Goal: Task Accomplishment & Management: Use online tool/utility

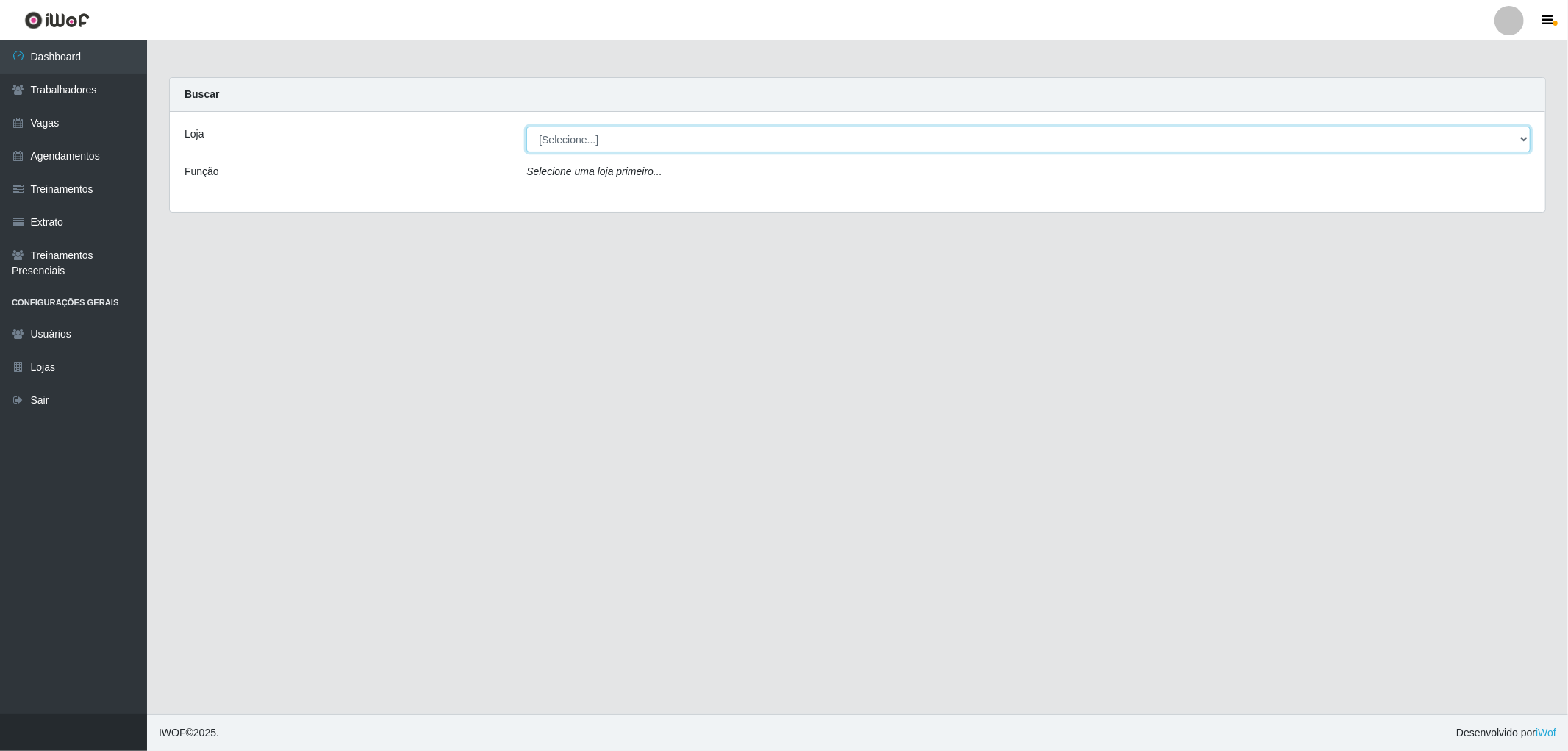
click at [652, 140] on select "[Selecione...] The Pow Pizzaria Delivery - [GEOGRAPHIC_DATA]" at bounding box center [1028, 139] width 1004 height 26
select select "322"
click at [526, 127] on select "[Selecione...] The Pow Pizzaria Delivery - [GEOGRAPHIC_DATA]" at bounding box center [1028, 139] width 1004 height 26
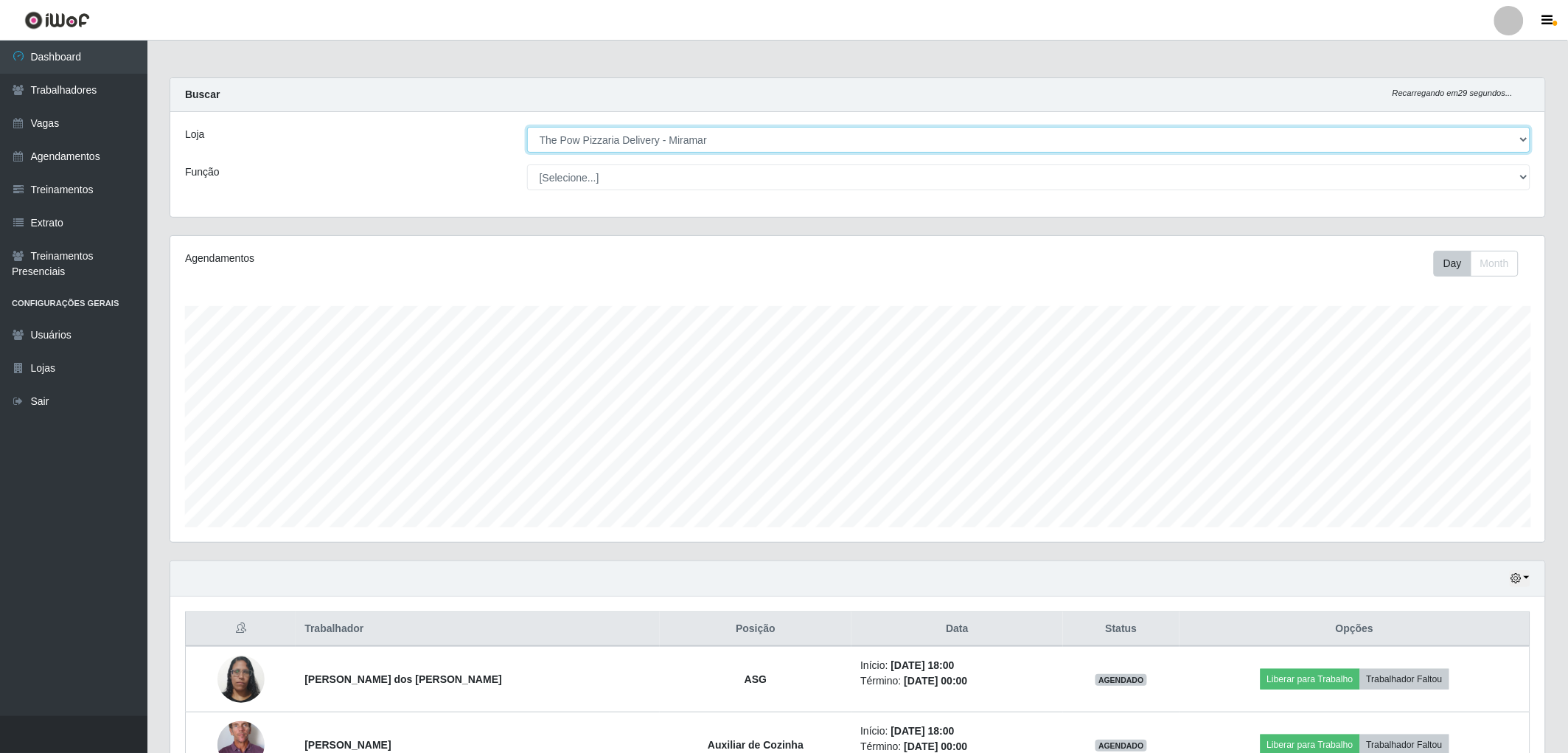
scroll to position [96, 0]
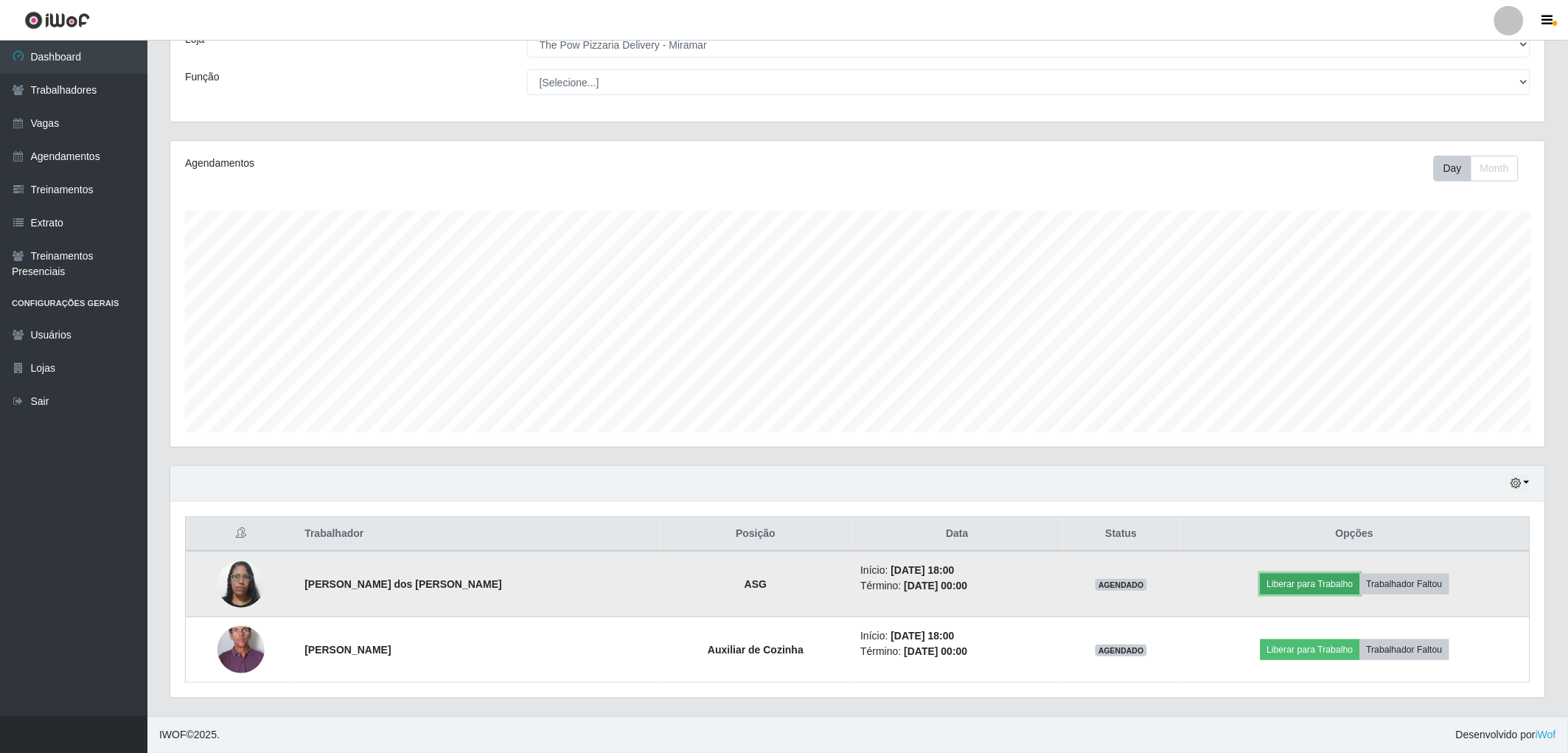
click at [1291, 576] on button "Liberar para Trabalho" at bounding box center [1311, 584] width 99 height 20
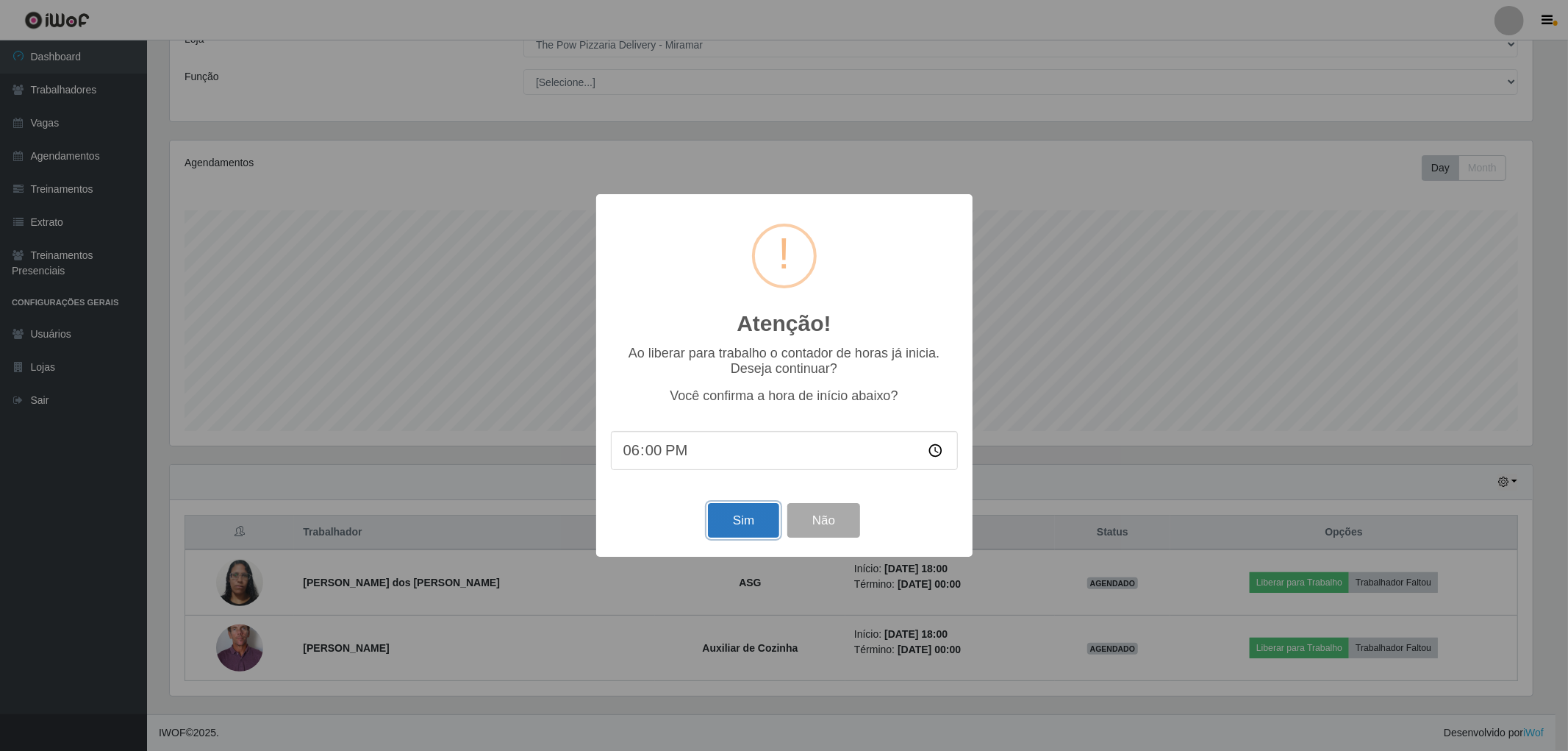
click at [722, 517] on button "Sim" at bounding box center [744, 521] width 71 height 35
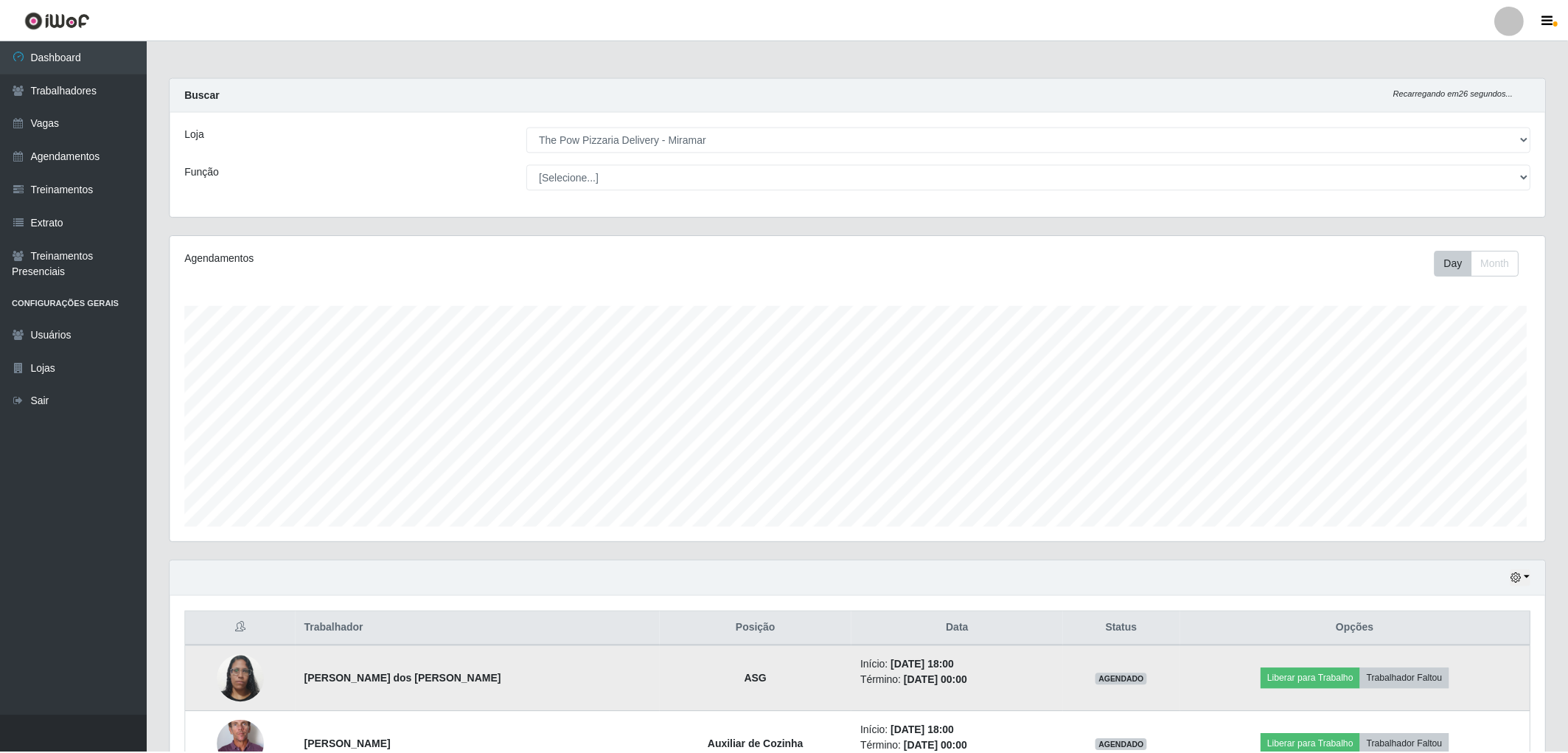
scroll to position [305, 1380]
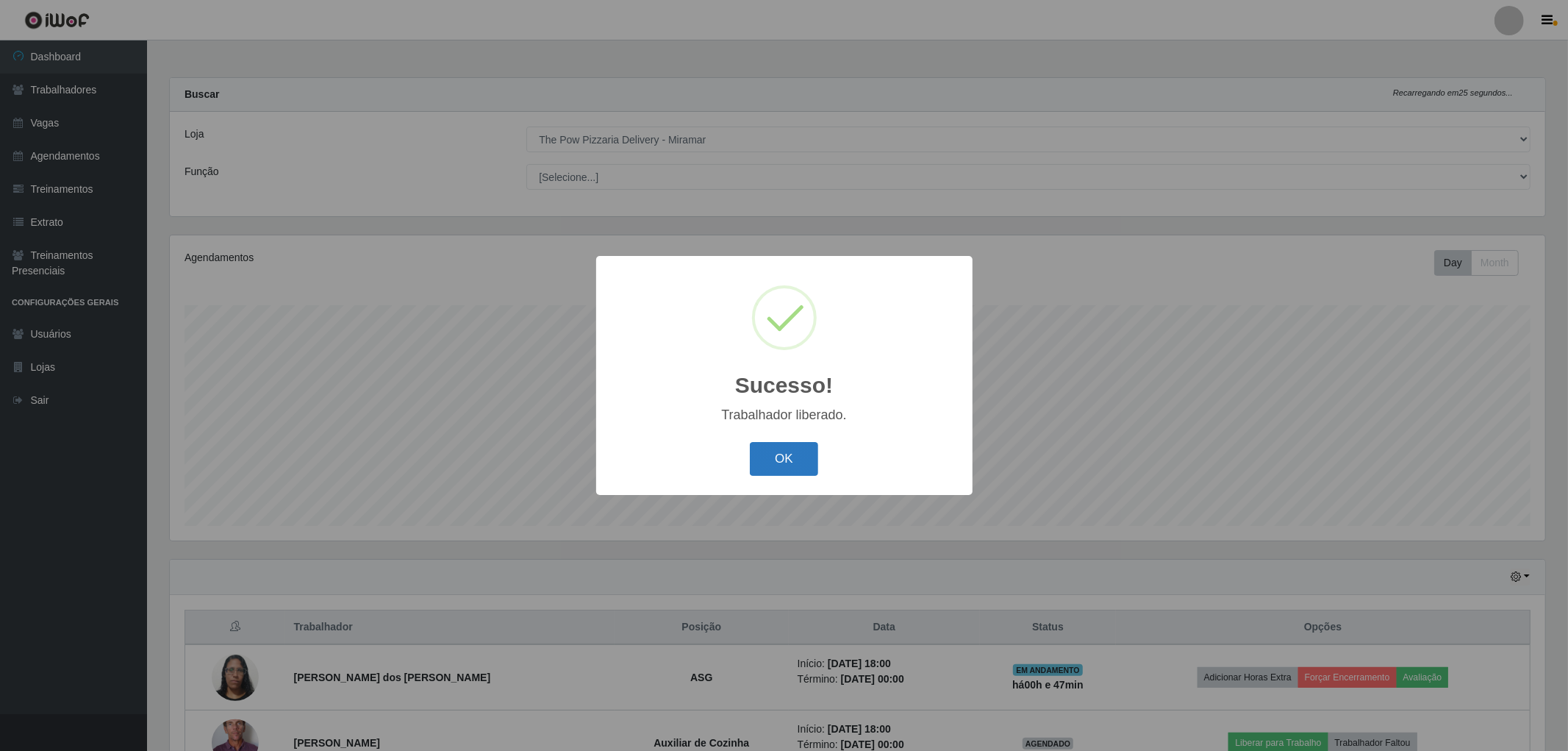
click at [776, 444] on button "OK" at bounding box center [784, 459] width 69 height 35
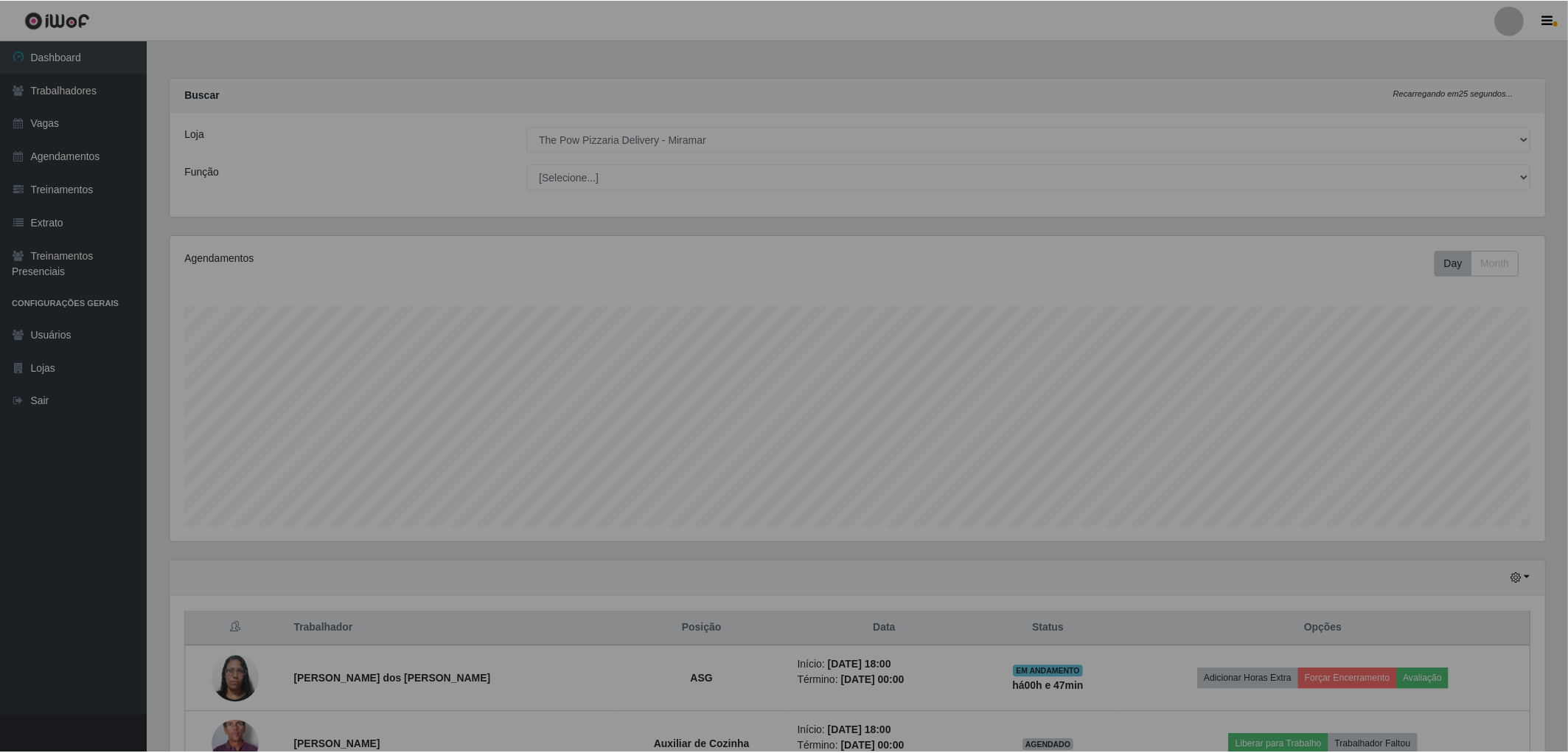
scroll to position [305, 1375]
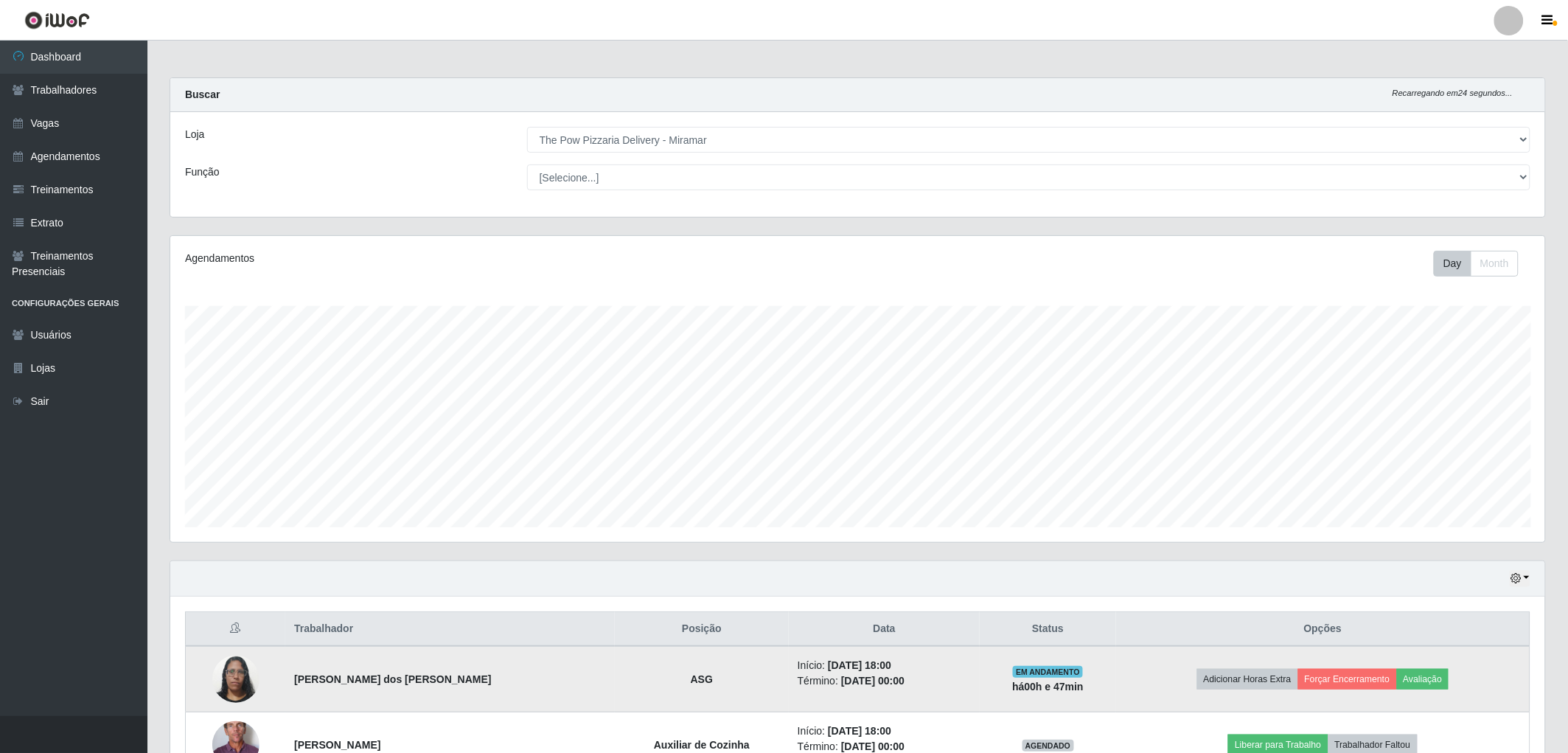
click at [1338, 666] on td "Adicionar Horas Extra Forçar Encerramento Avaliação" at bounding box center [1324, 679] width 414 height 66
click at [1333, 669] on button "Forçar Encerramento" at bounding box center [1348, 679] width 99 height 20
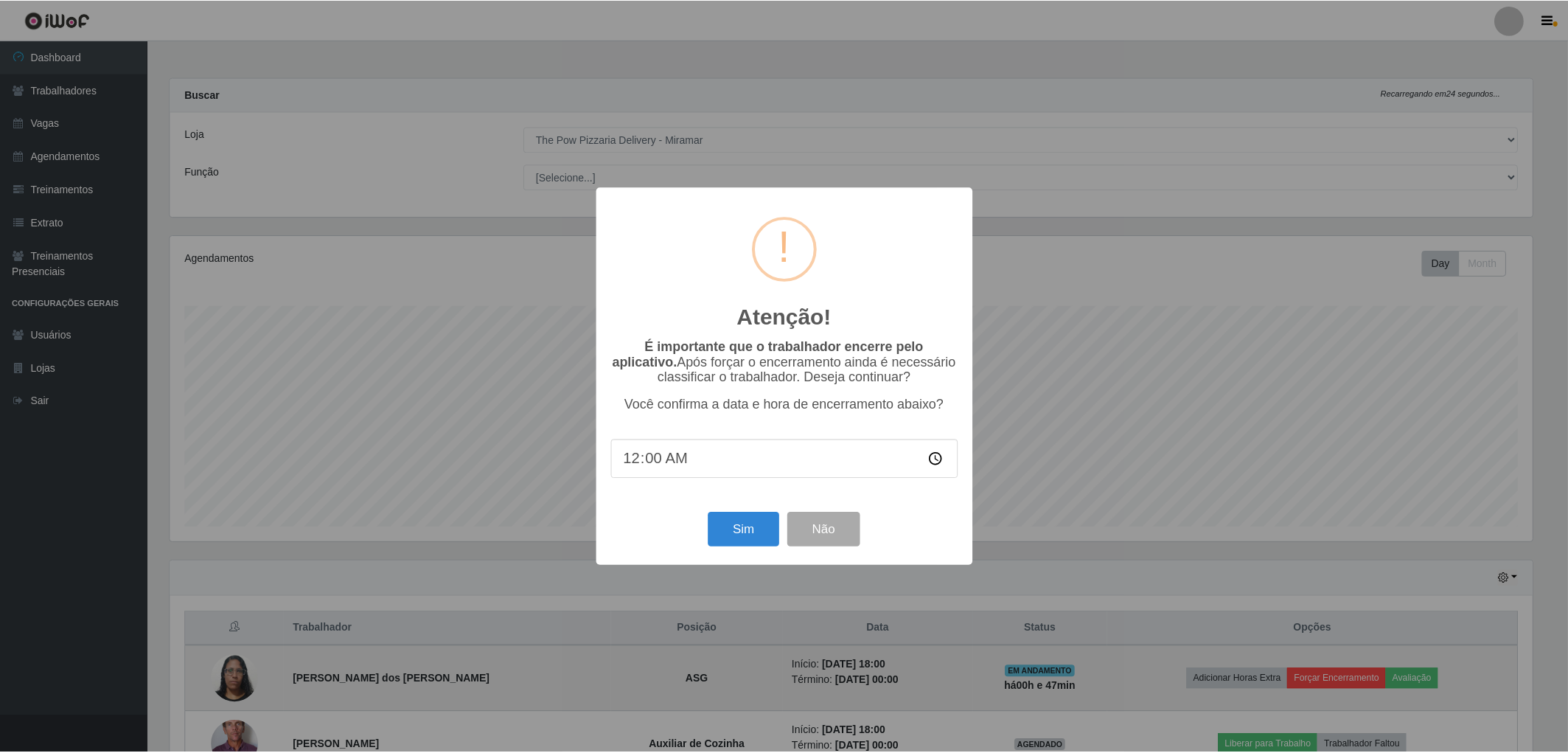
scroll to position [305, 1367]
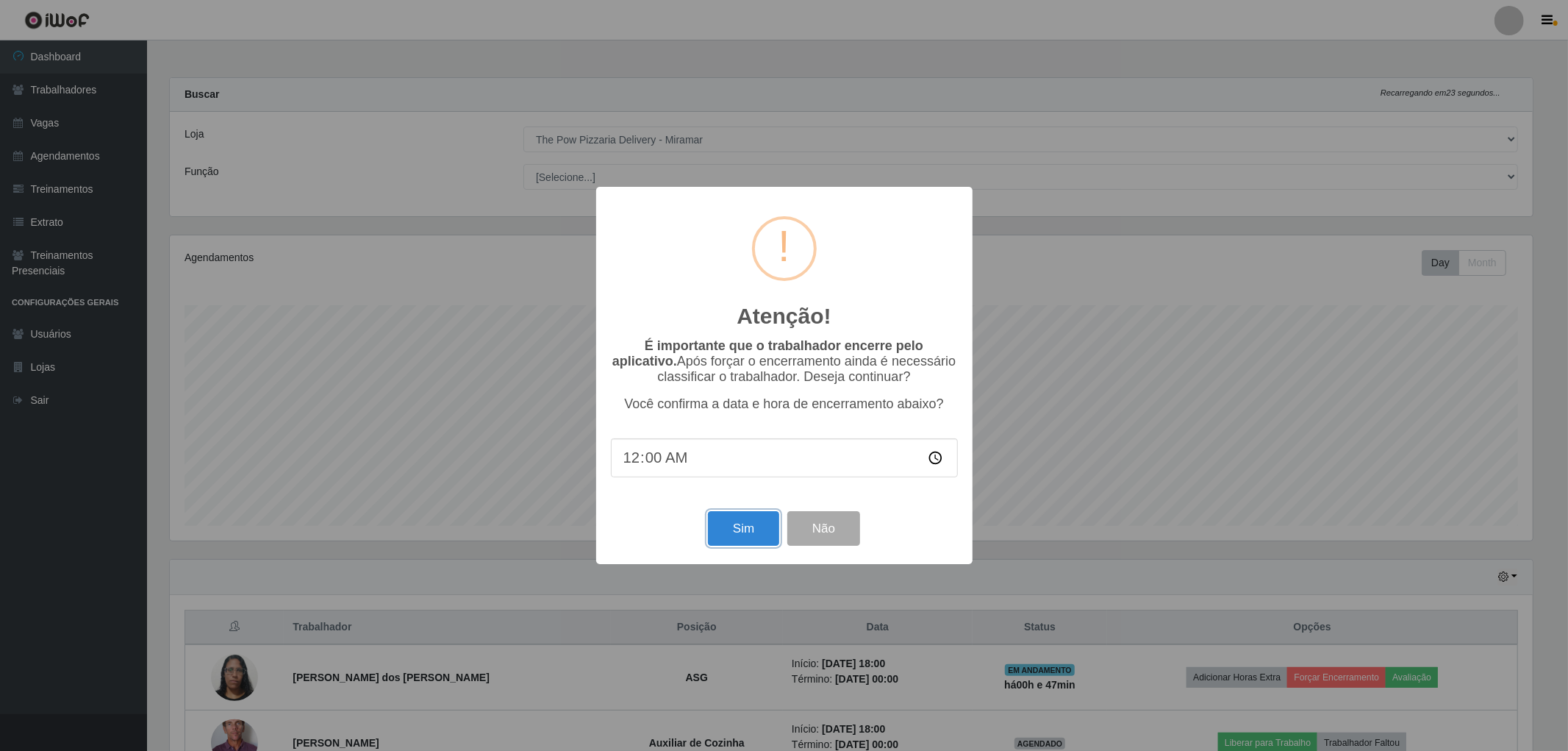
click at [748, 523] on button "Sim" at bounding box center [744, 529] width 71 height 35
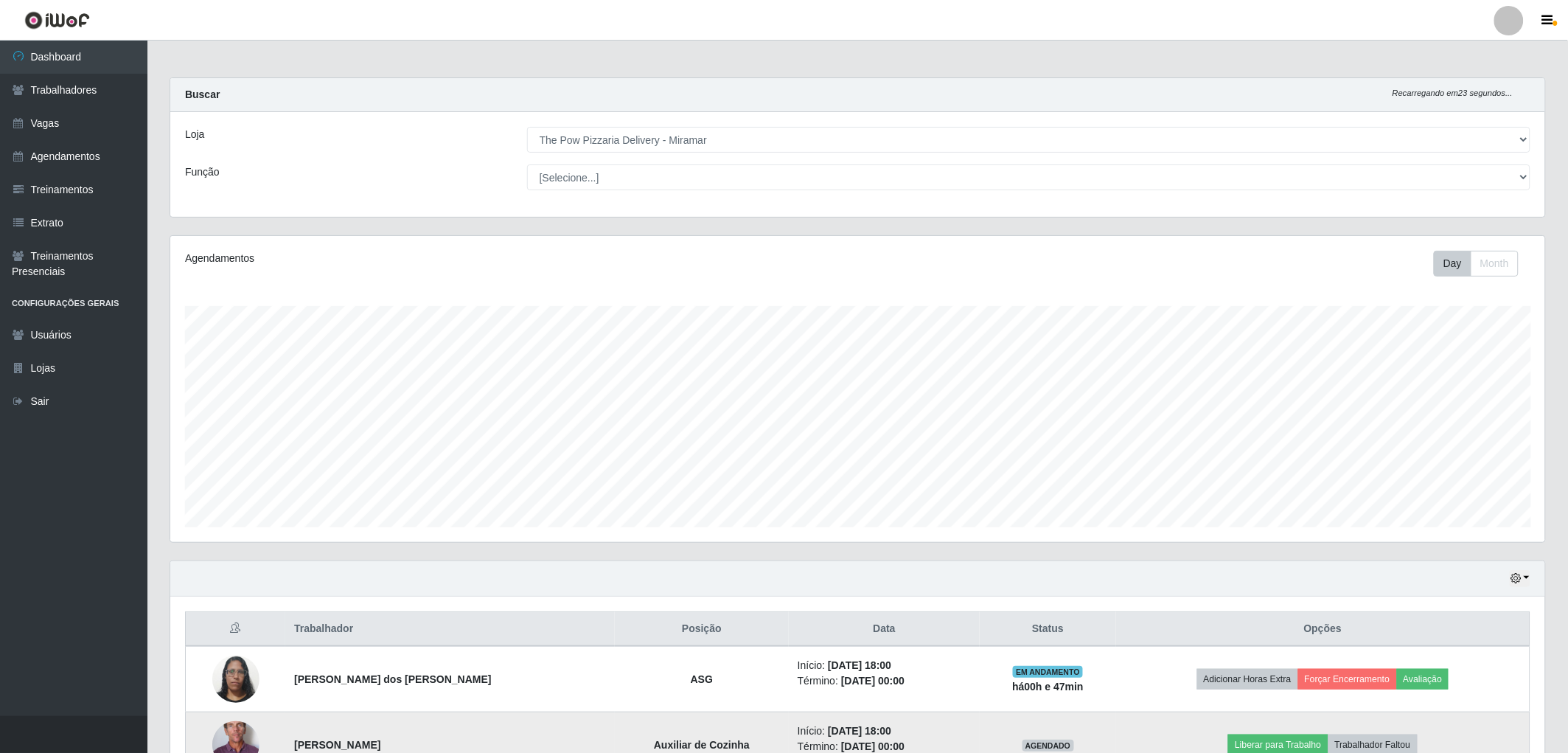
scroll to position [305, 1380]
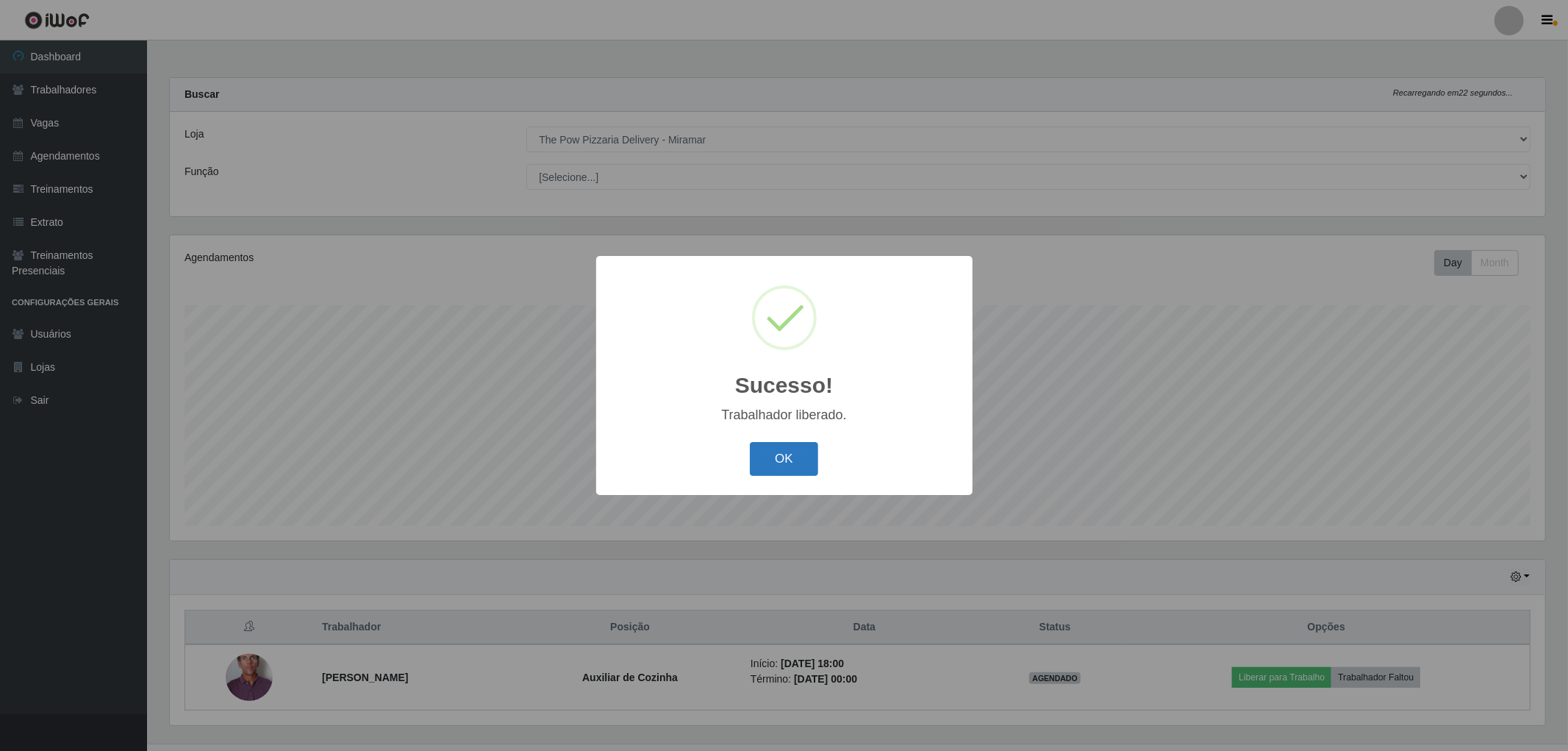
click at [783, 463] on button "OK" at bounding box center [784, 459] width 69 height 35
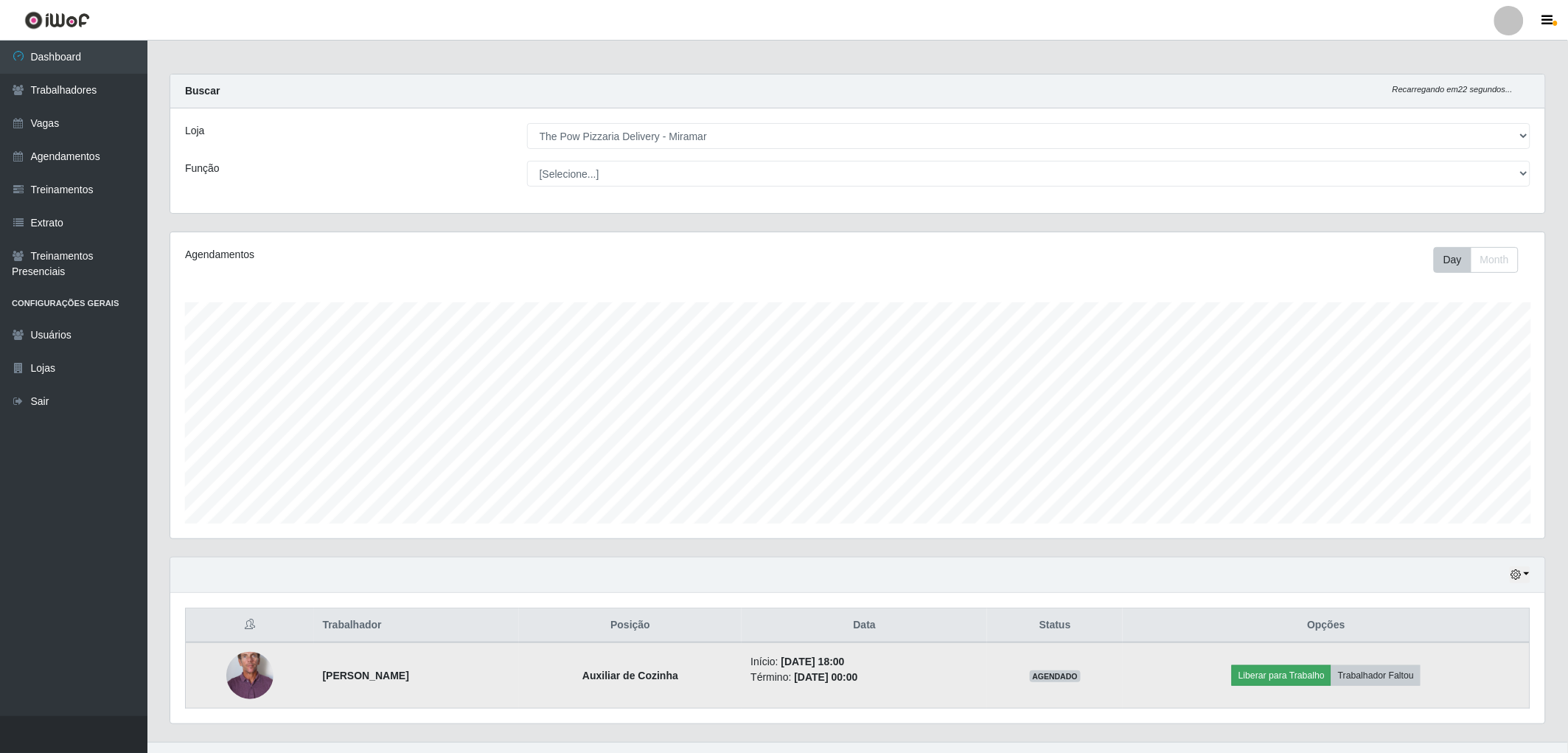
scroll to position [29, 0]
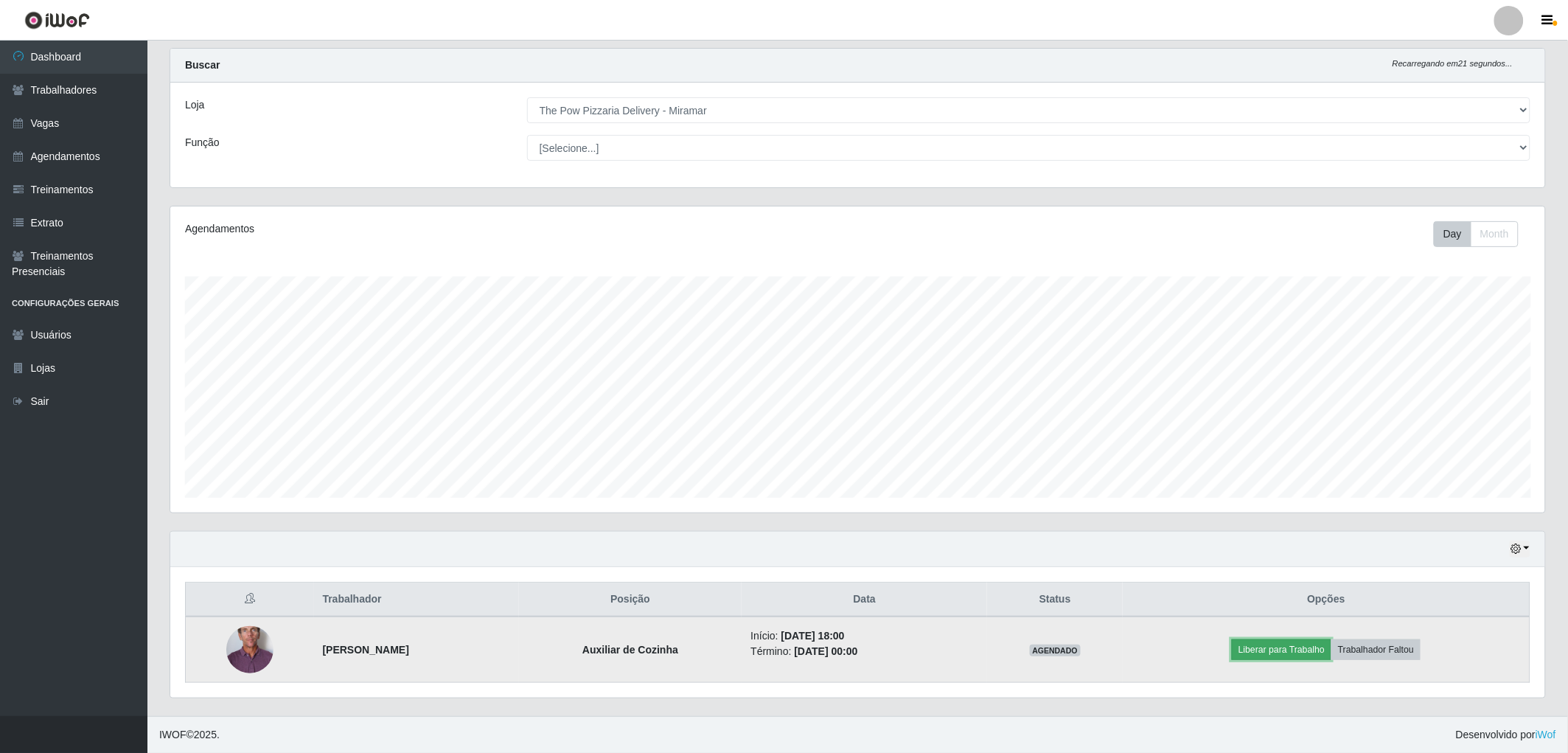
click at [1289, 644] on button "Liberar para Trabalho" at bounding box center [1282, 650] width 99 height 20
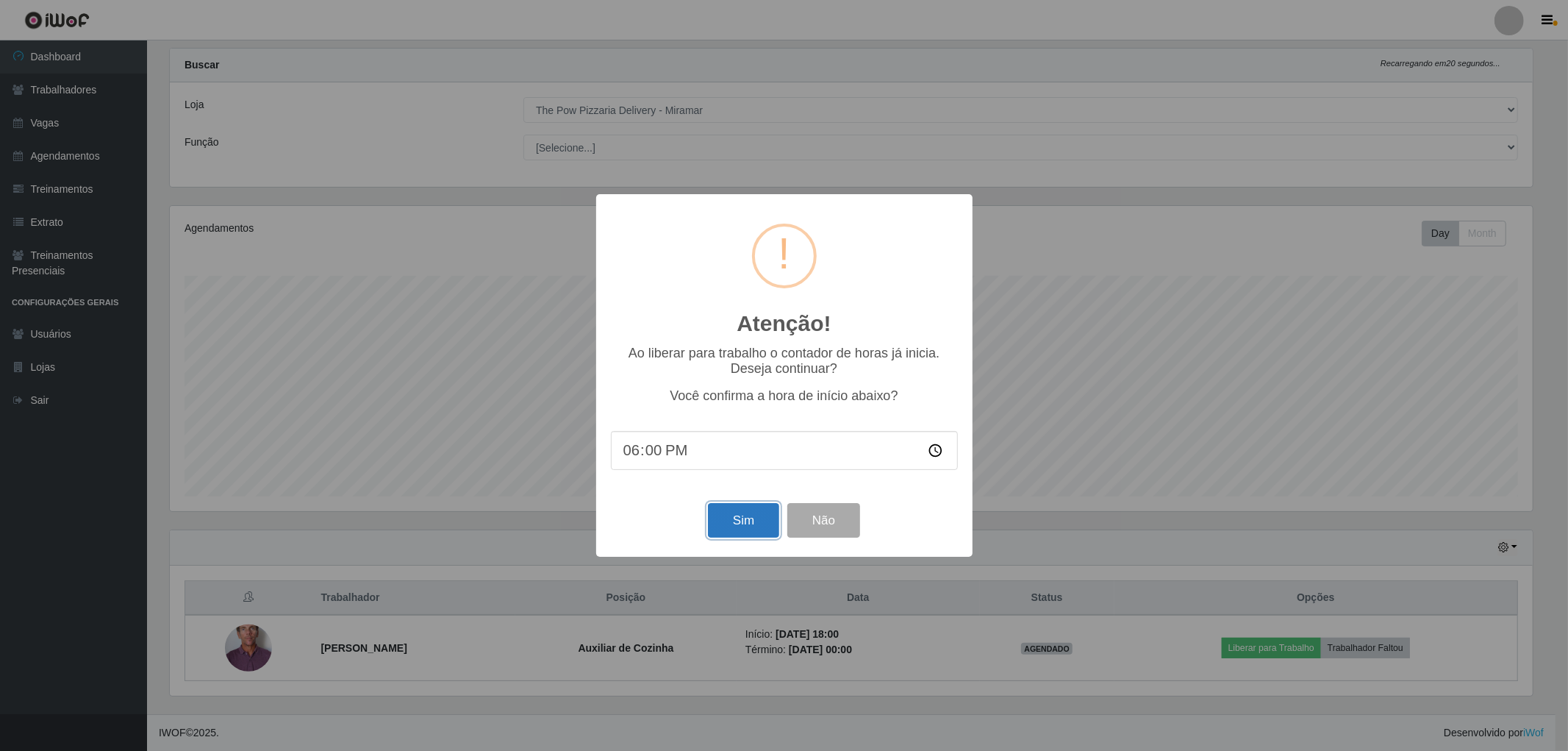
click at [741, 516] on button "Sim" at bounding box center [744, 521] width 71 height 35
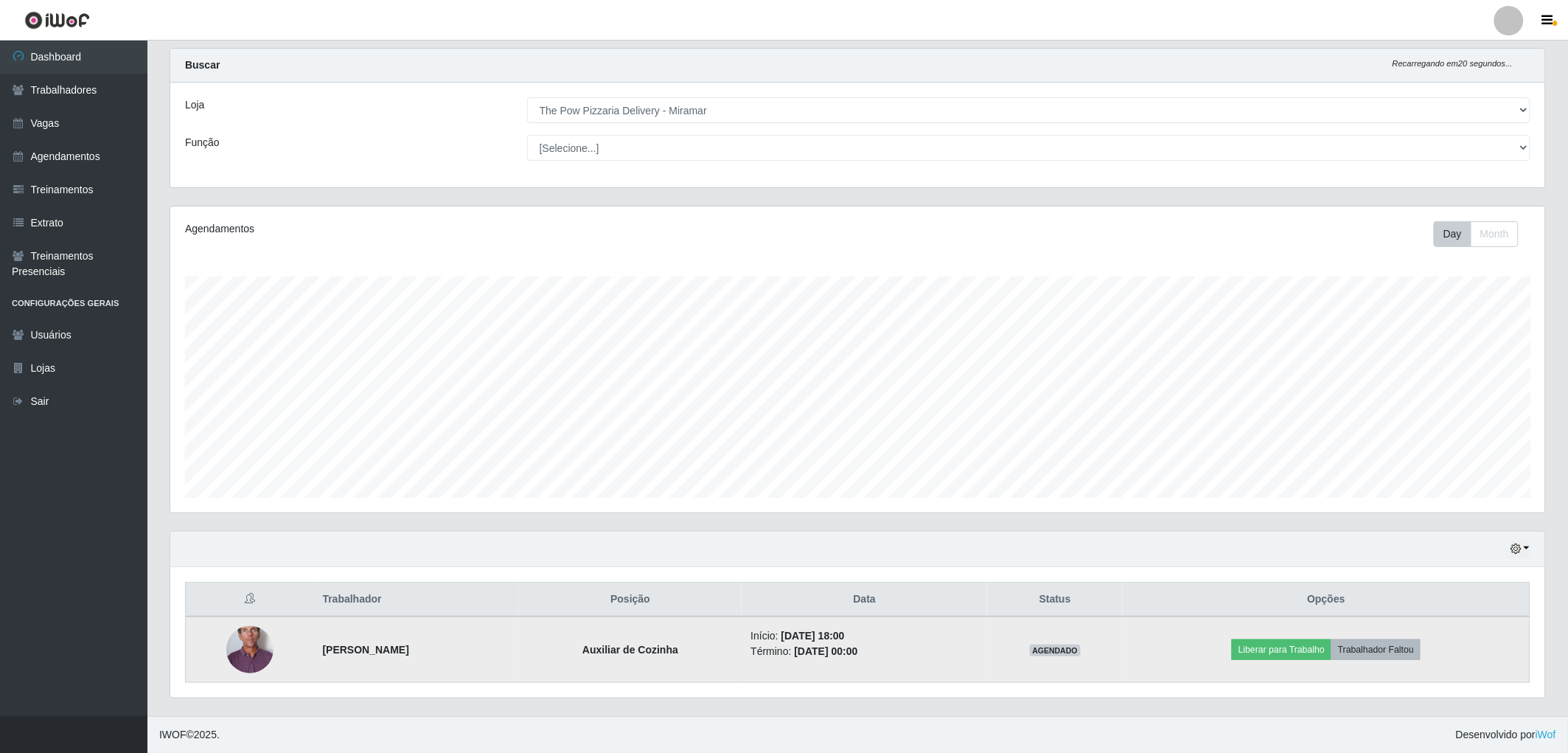
scroll to position [305, 1380]
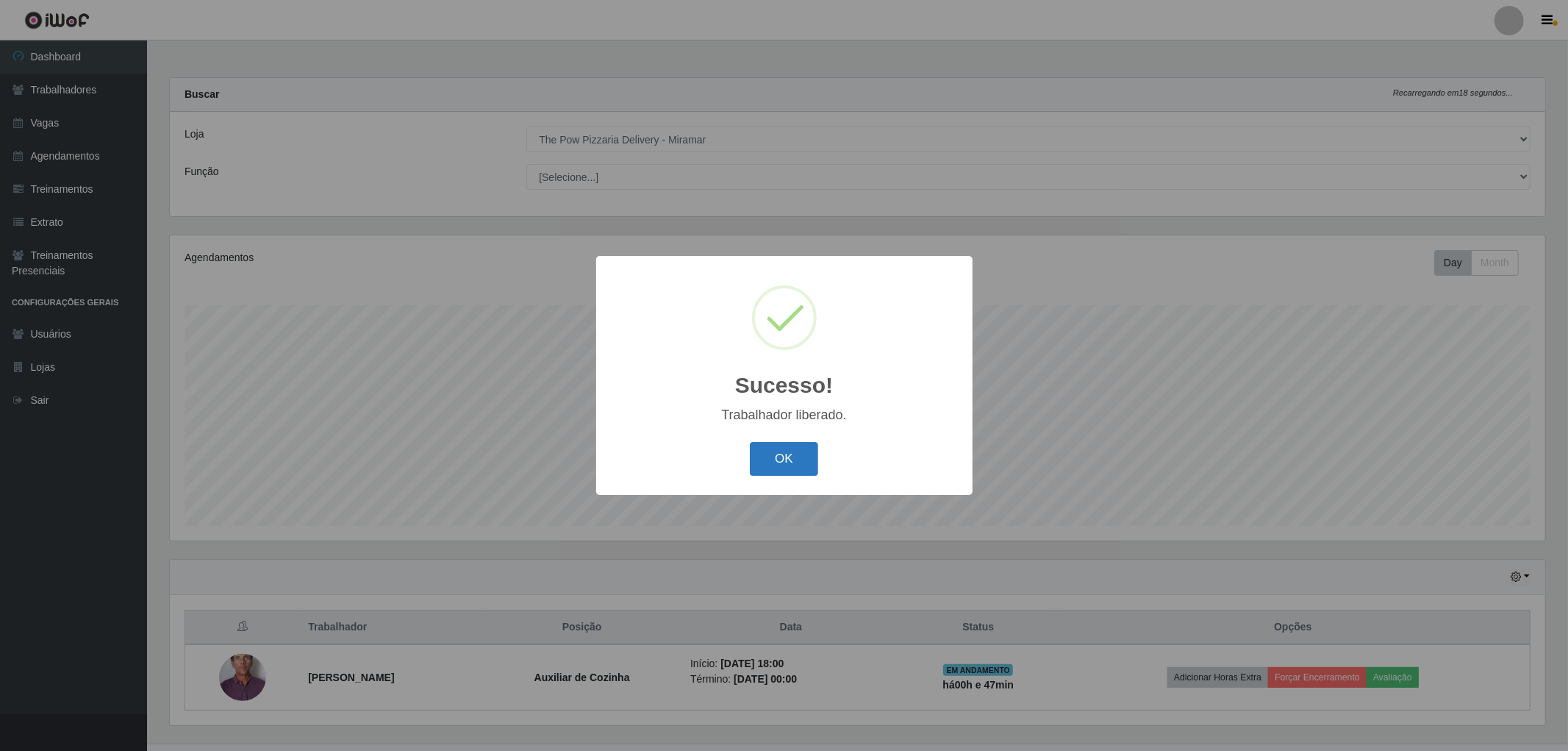
click at [764, 454] on button "OK" at bounding box center [784, 459] width 69 height 35
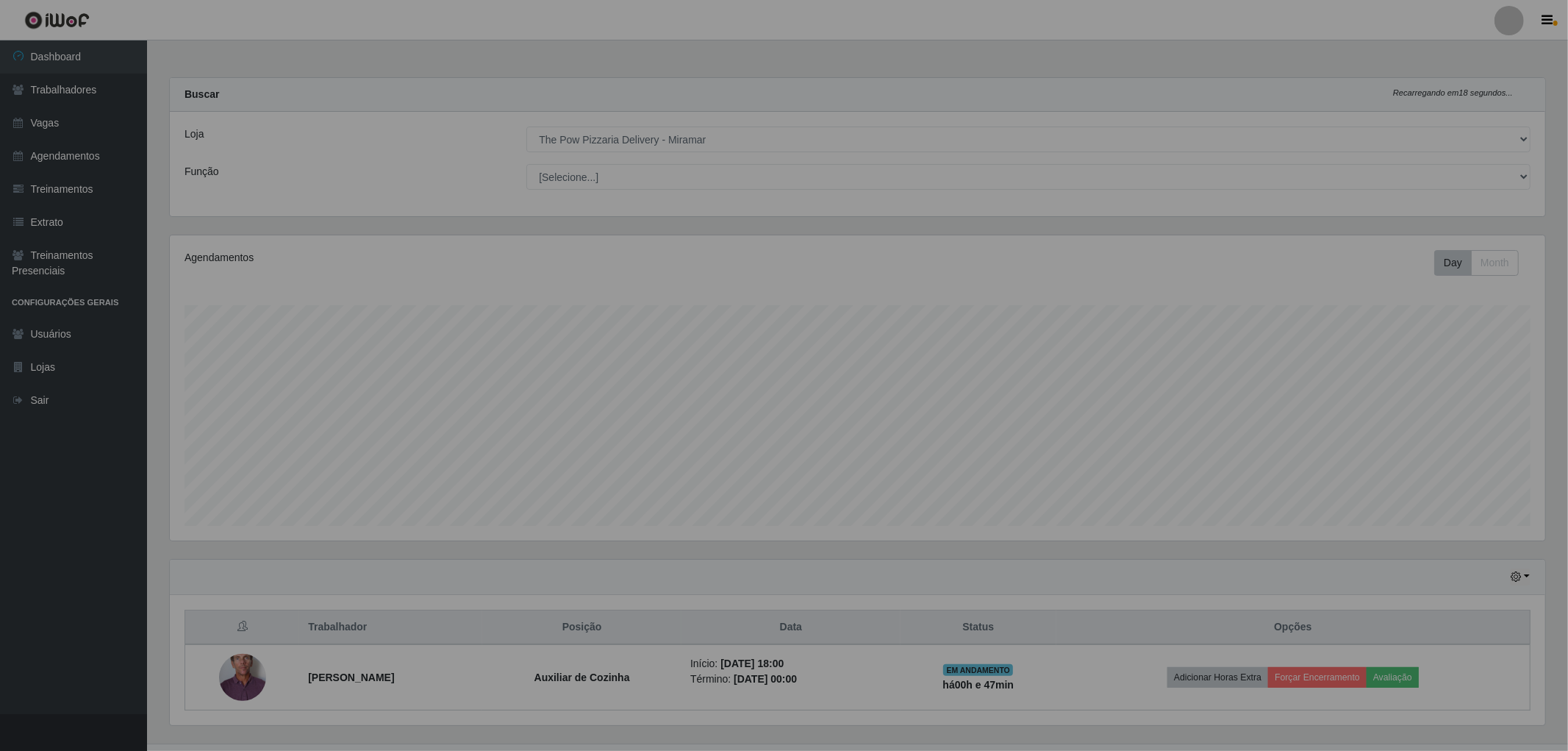
scroll to position [735350, 733844]
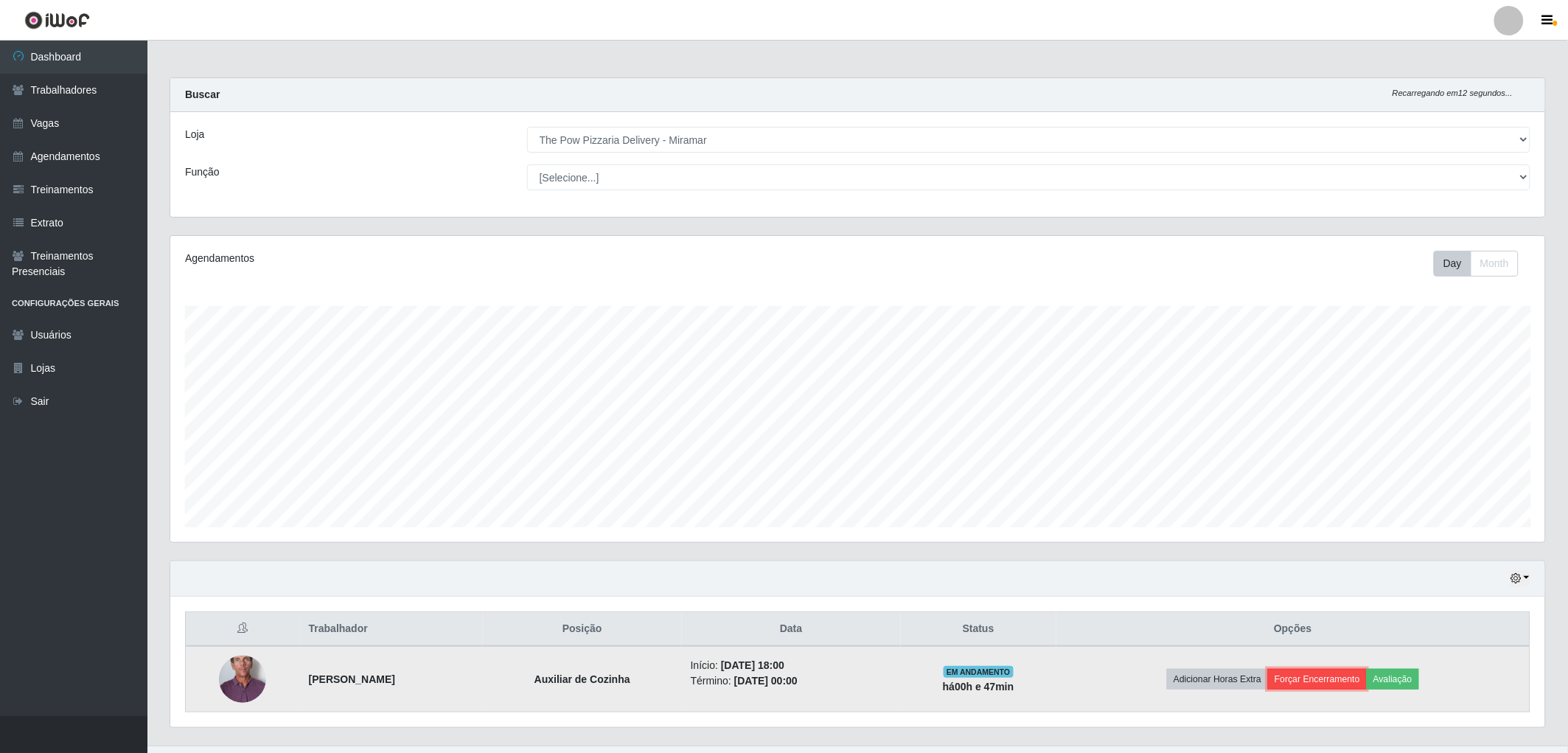
click at [1299, 669] on button "Forçar Encerramento" at bounding box center [1318, 679] width 99 height 20
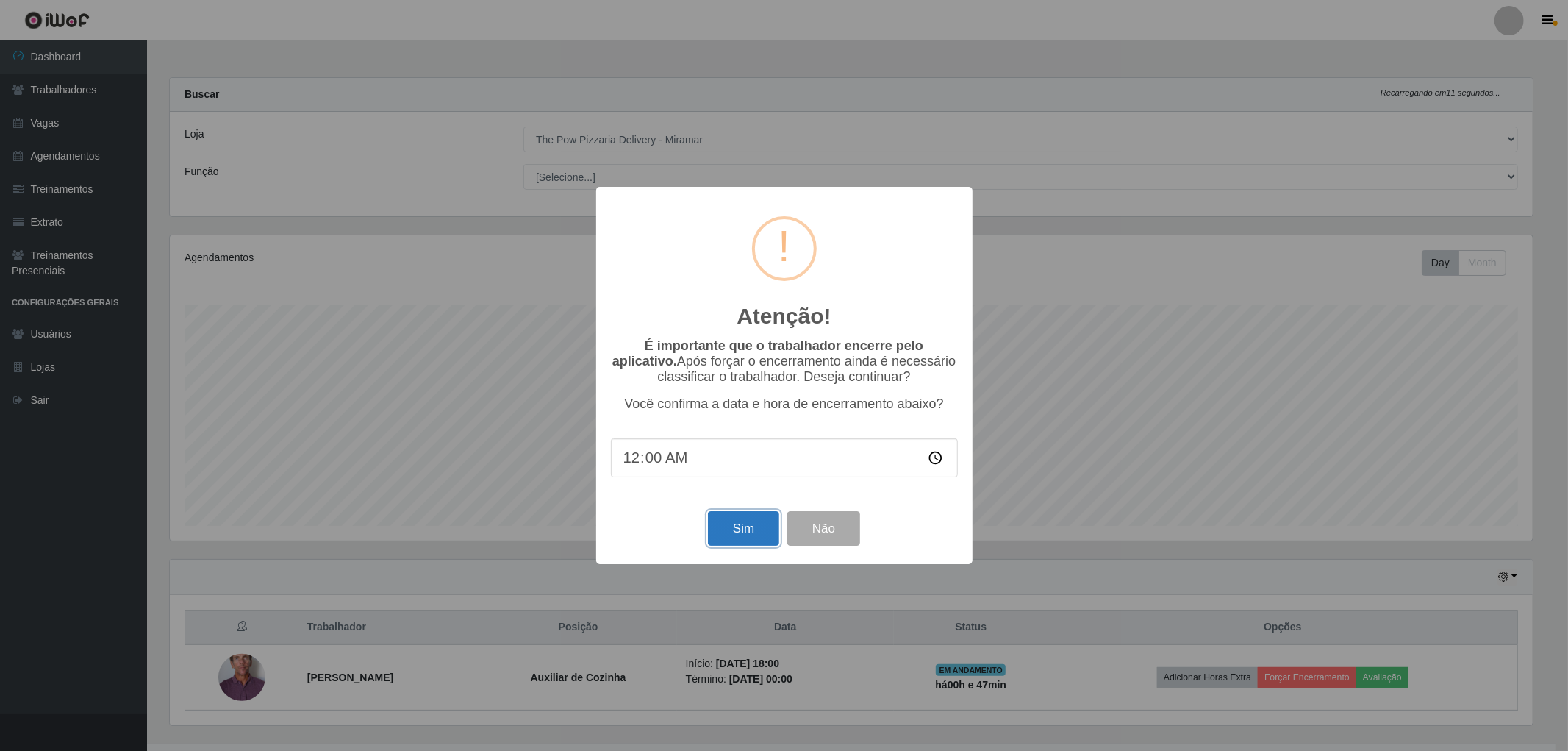
click at [716, 530] on button "Sim" at bounding box center [744, 529] width 71 height 35
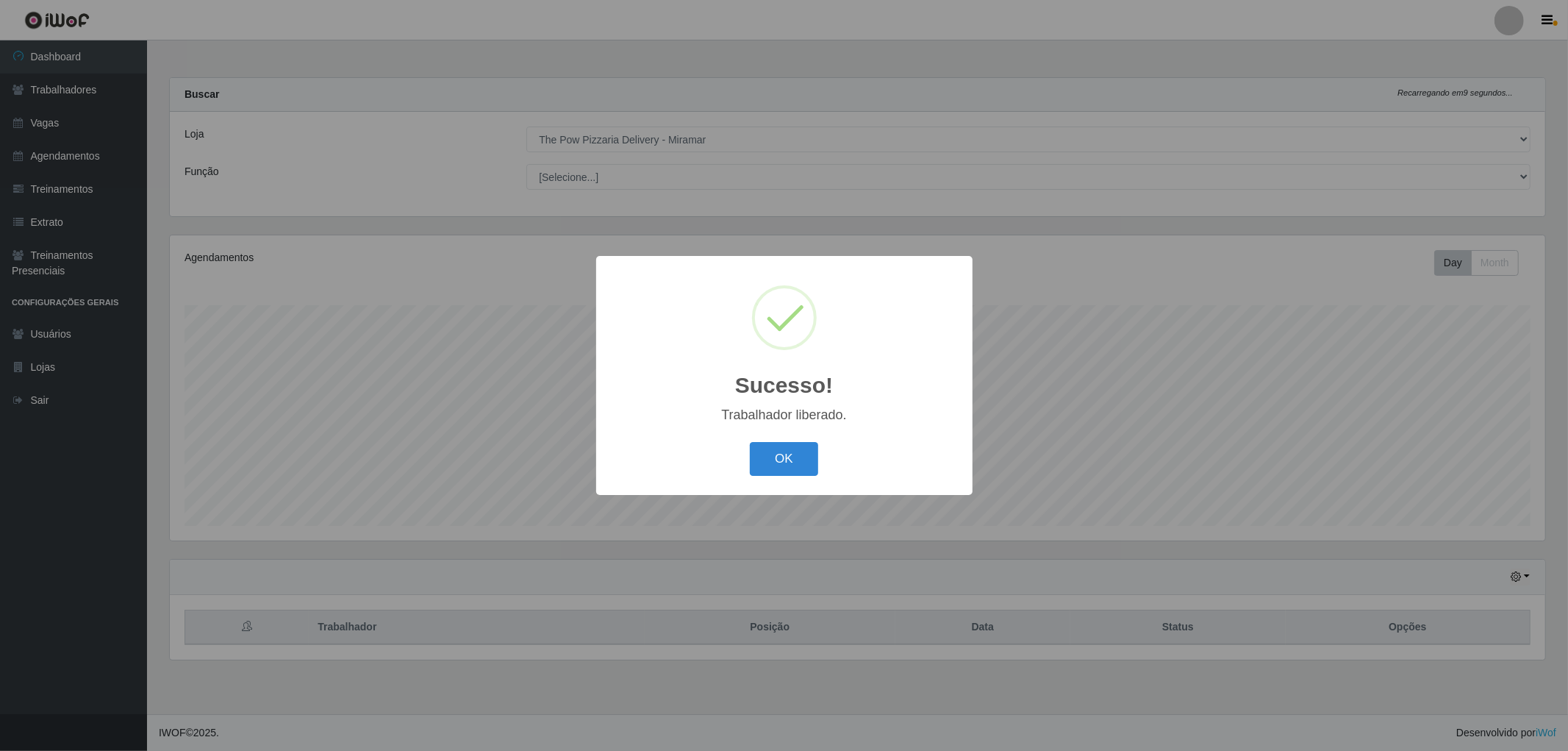
click at [764, 425] on div "Sucesso! × Trabalhador liberado. OK Cancel" at bounding box center [784, 375] width 377 height 238
click at [778, 458] on button "OK" at bounding box center [784, 459] width 69 height 35
